Goal: Task Accomplishment & Management: Manage account settings

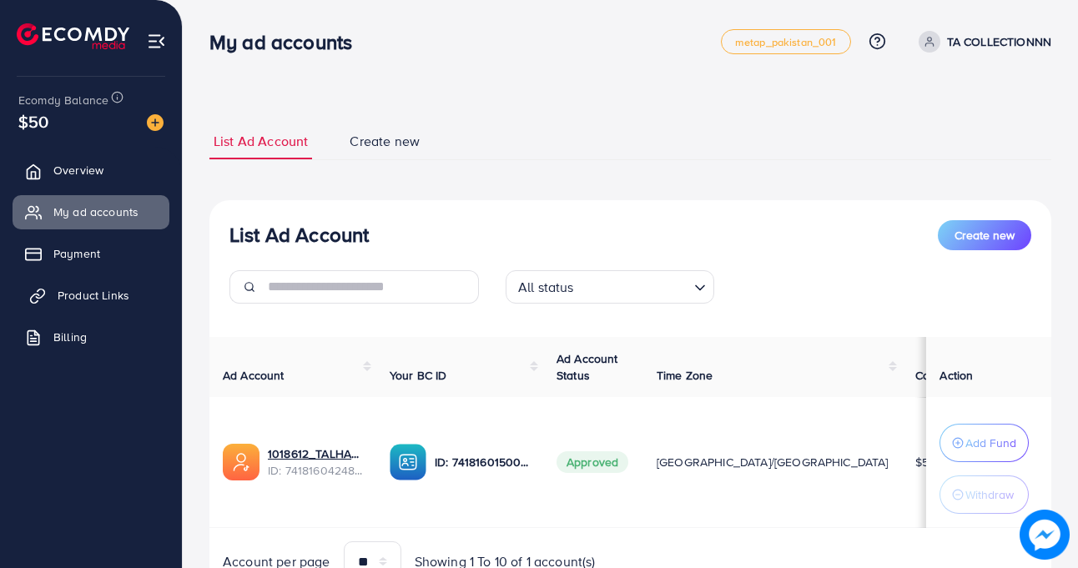
click at [77, 297] on span "Product Links" at bounding box center [94, 295] width 72 height 17
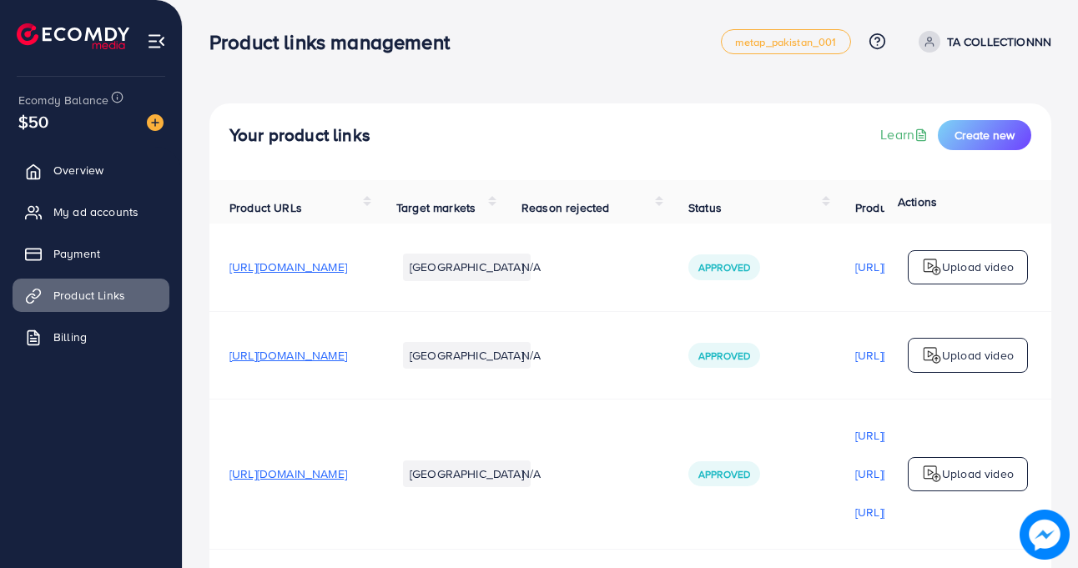
click at [1078, 225] on html "Product links management metap_pakistan_001 Help Center Contact Support Plans a…" at bounding box center [539, 284] width 1078 height 568
drag, startPoint x: 1078, startPoint y: 222, endPoint x: 1077, endPoint y: 275, distance: 52.6
click at [1078, 280] on div "Your product links Learn Create new Product URLs Target markets Reason rejected…" at bounding box center [631, 356] width 896 height 713
click at [1065, 274] on div "Your product links Learn Create new Product URLs Target markets Reason rejected…" at bounding box center [631, 356] width 896 height 713
click at [1069, 271] on div "Your product links Learn Create new Product URLs Target markets Reason rejected…" at bounding box center [631, 356] width 896 height 713
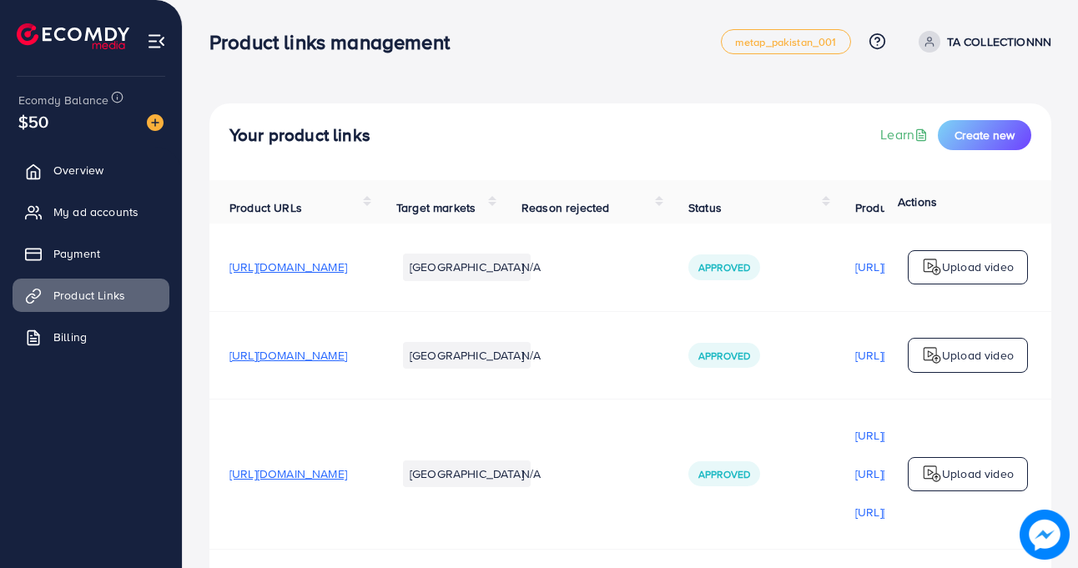
click at [1069, 271] on div "Your product links Learn Create new Product URLs Target markets Reason rejected…" at bounding box center [631, 356] width 896 height 713
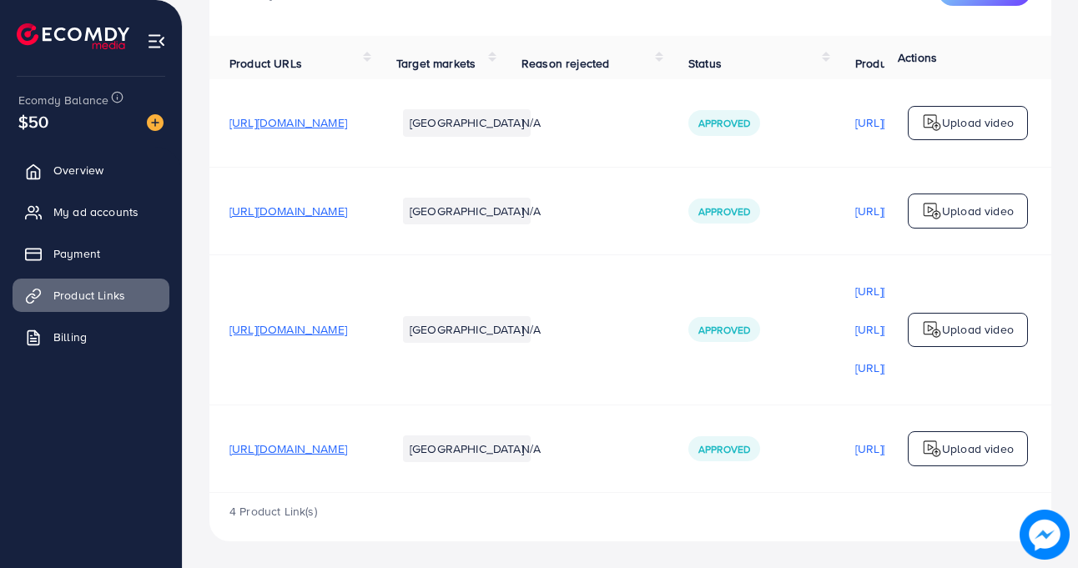
scroll to position [154, 0]
click at [347, 203] on span "[URL][DOMAIN_NAME]" at bounding box center [289, 211] width 118 height 17
drag, startPoint x: 225, startPoint y: 209, endPoint x: 512, endPoint y: 211, distance: 286.3
click at [514, 210] on tr "[URL][DOMAIN_NAME] Pakistan N/A Approved [URL][DOMAIN_NAME] Approved Upload vid…" at bounding box center [769, 211] width 1118 height 88
copy span "[URL][DOMAIN_NAME]"
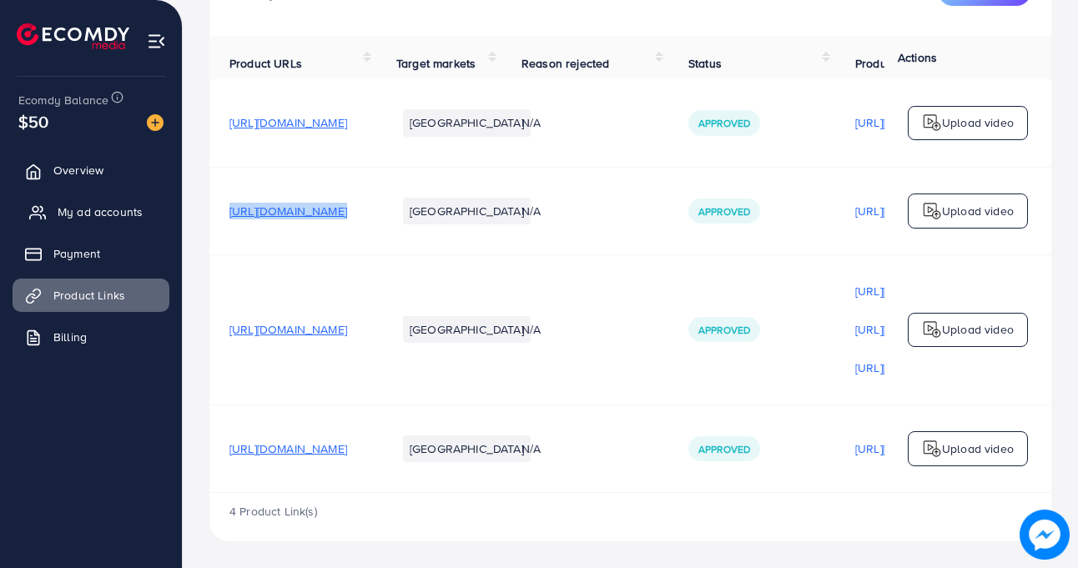
click at [119, 215] on span "My ad accounts" at bounding box center [100, 212] width 85 height 17
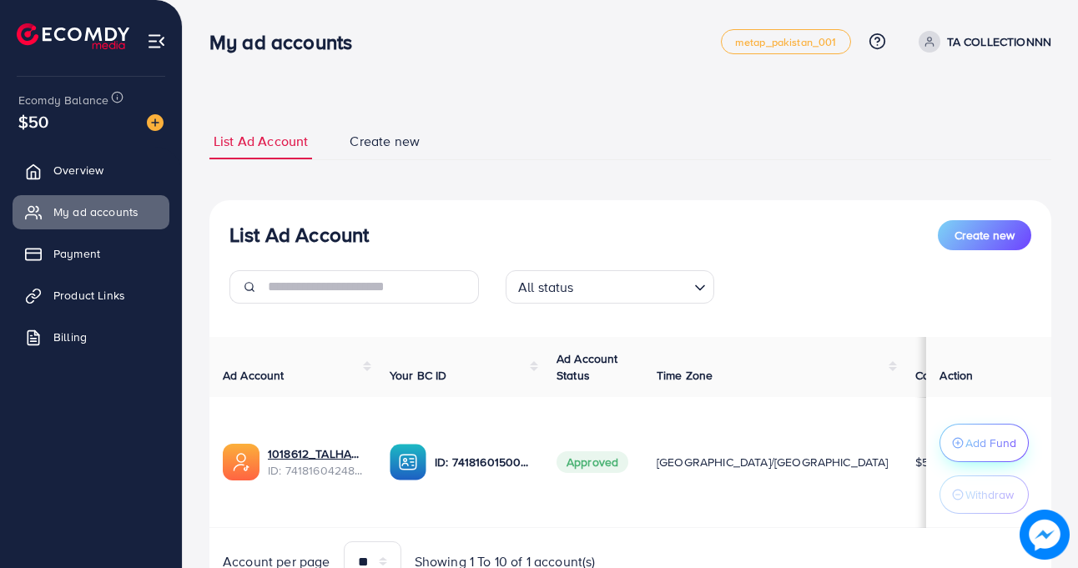
click at [988, 441] on p "Add Fund" at bounding box center [991, 443] width 51 height 20
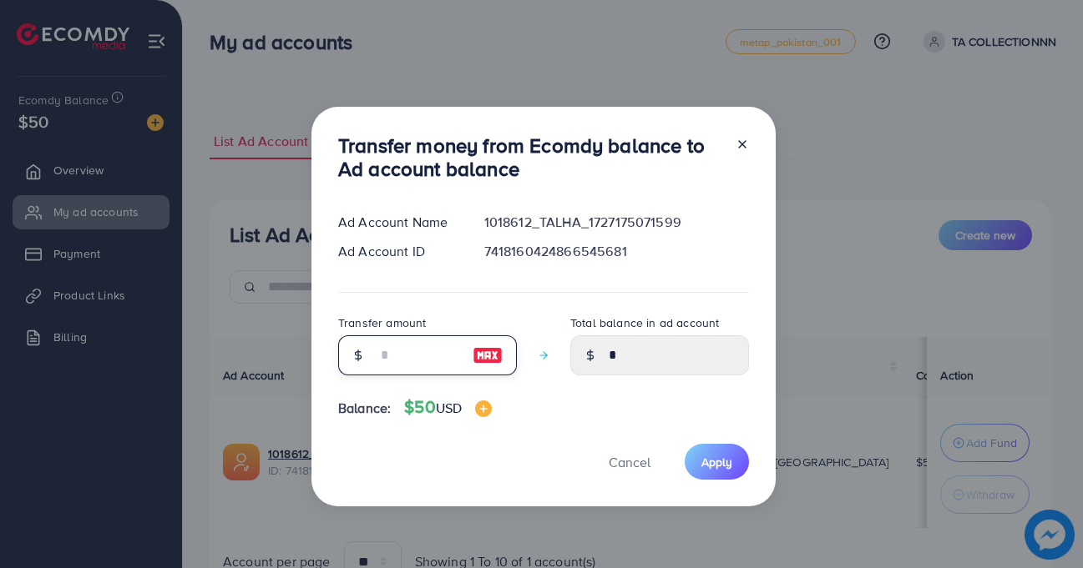
click at [384, 353] on input "number" at bounding box center [417, 356] width 83 height 40
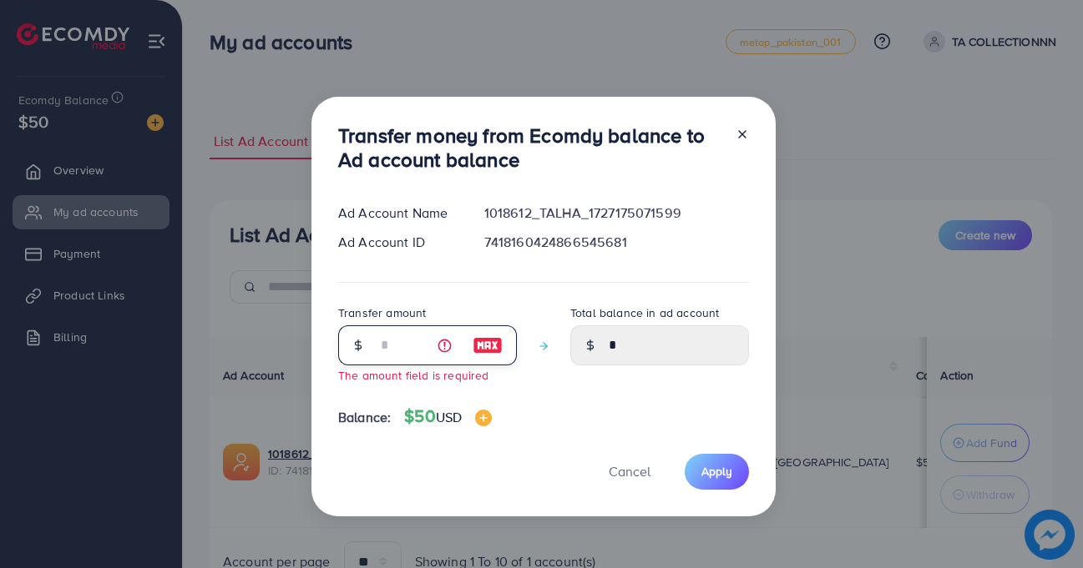
type input "*"
type input "****"
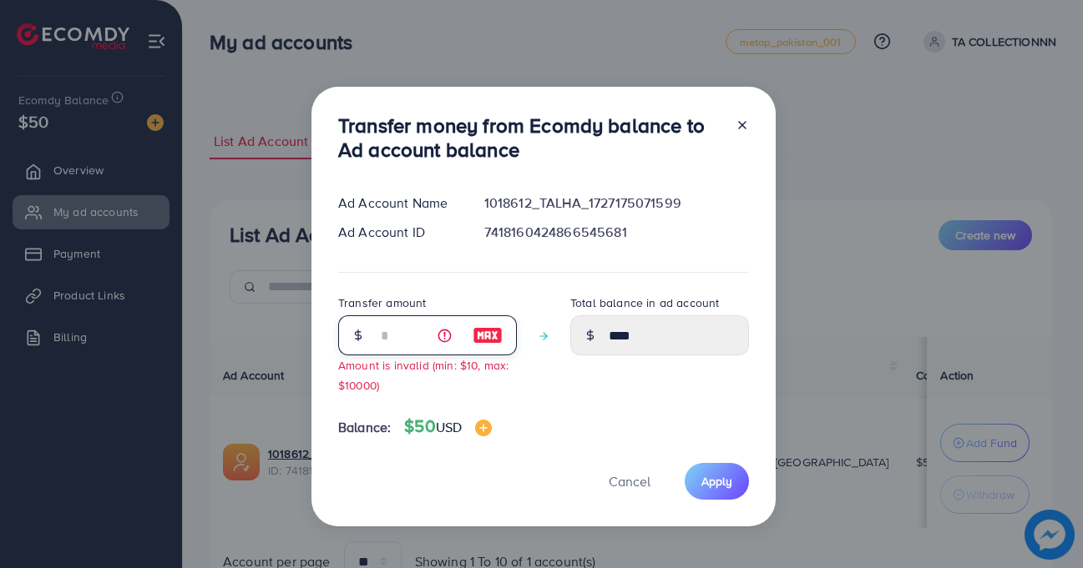
type input "**"
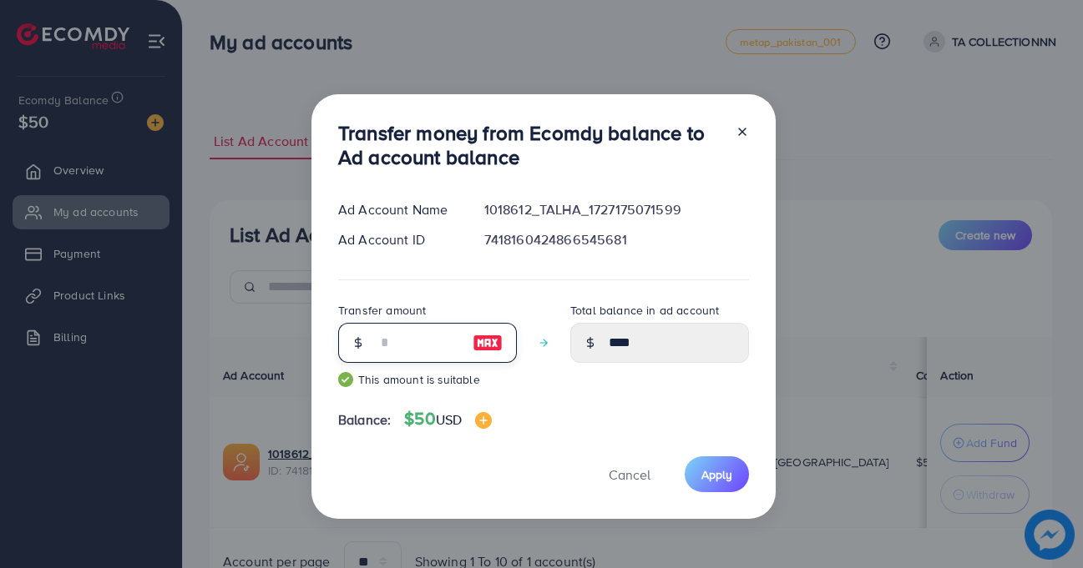
type input "*****"
type input "**"
click at [785, 384] on div "Transfer money from Ecomdy balance to Ad account balance Ad Account Name 101861…" at bounding box center [541, 284] width 1083 height 568
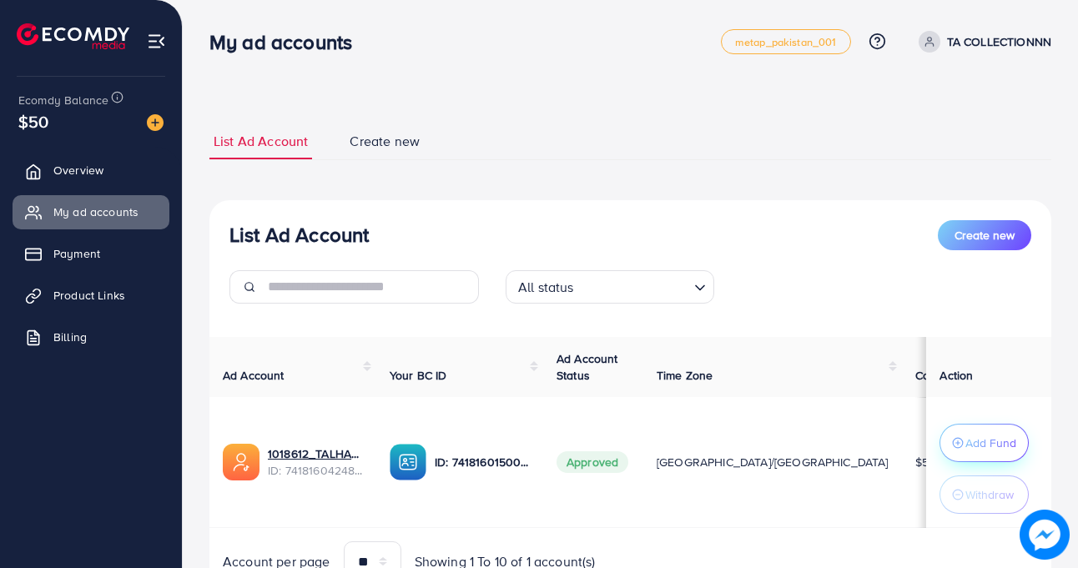
click at [991, 432] on button "Add Fund" at bounding box center [984, 443] width 89 height 38
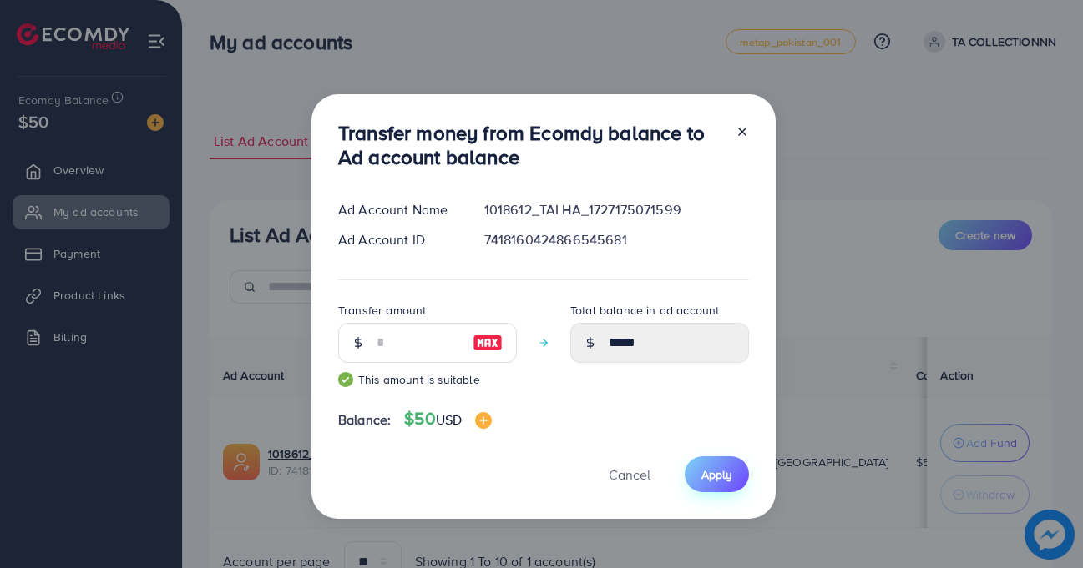
click at [717, 477] on span "Apply" at bounding box center [716, 475] width 31 height 17
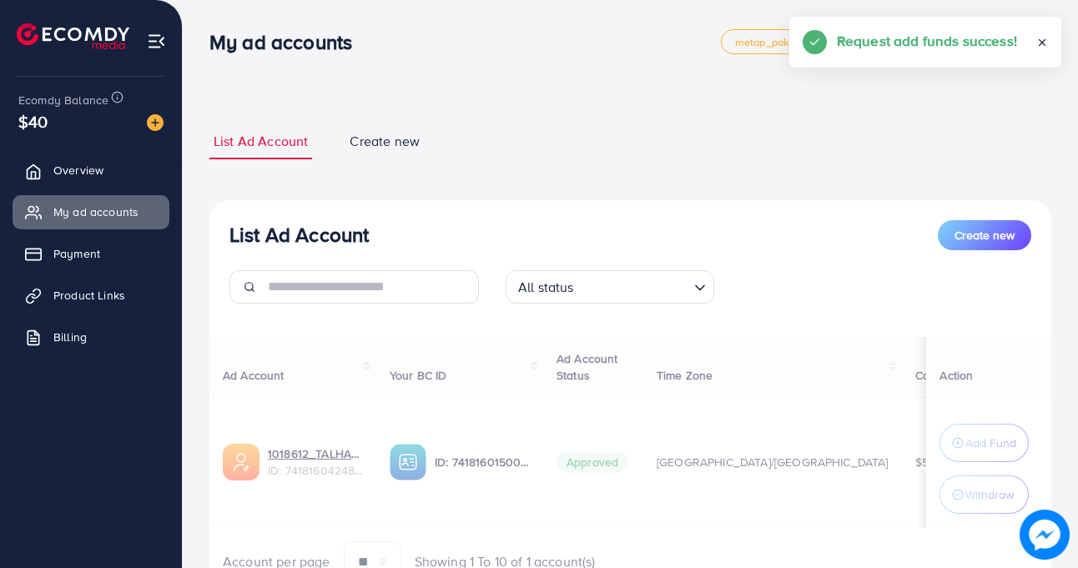
click at [964, 476] on div "Ad Account Your BC ID Ad Account Status Time Zone Cost Balance Action 1018612_T…" at bounding box center [631, 459] width 842 height 245
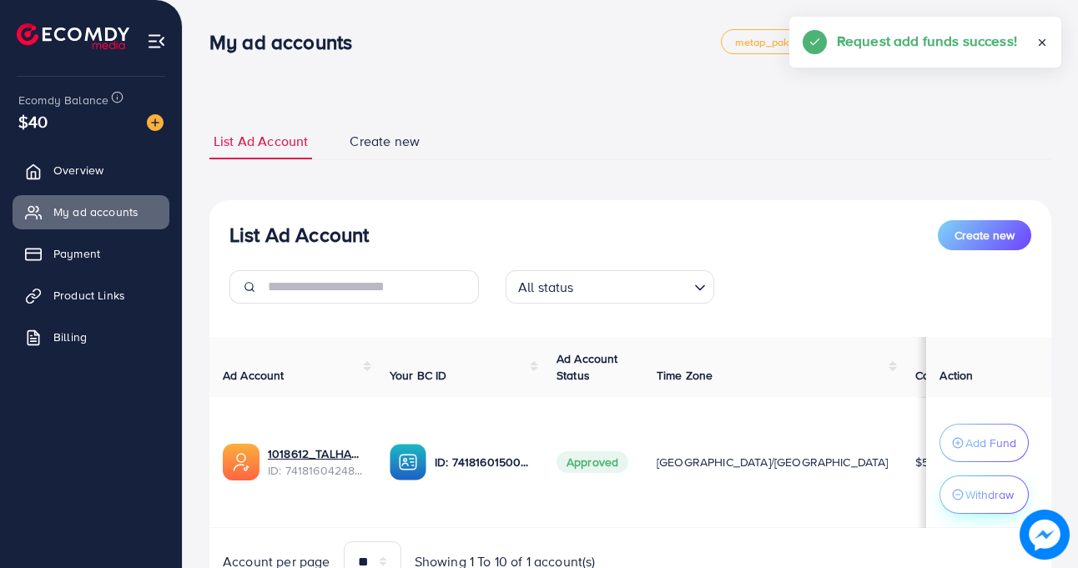
click at [966, 487] on p "Withdraw" at bounding box center [990, 495] width 48 height 20
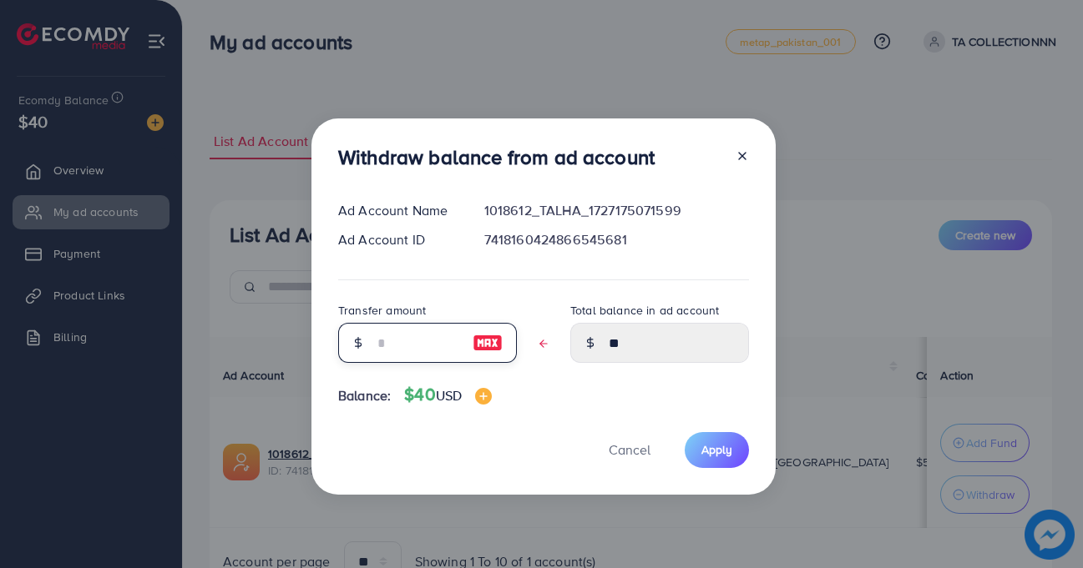
drag, startPoint x: 395, startPoint y: 354, endPoint x: 346, endPoint y: 373, distance: 52.1
click at [392, 353] on input "text" at bounding box center [417, 343] width 83 height 40
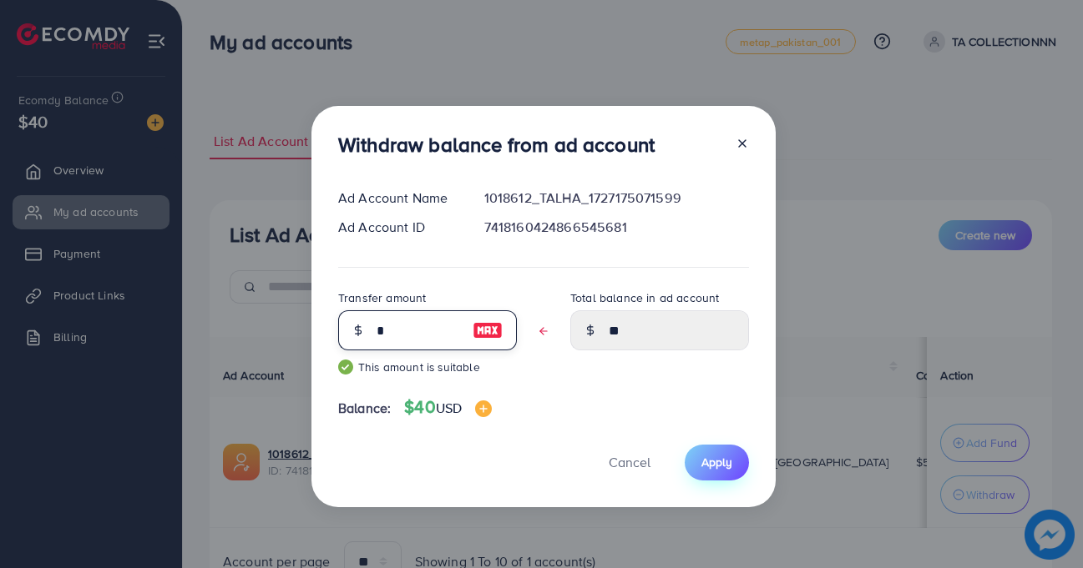
type input "*"
click at [729, 470] on span "Apply" at bounding box center [716, 462] width 31 height 17
